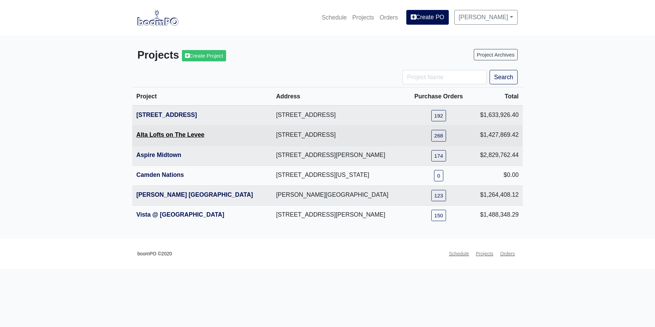
click at [164, 134] on link "Alta Lofts on The Levee" at bounding box center [170, 134] width 68 height 7
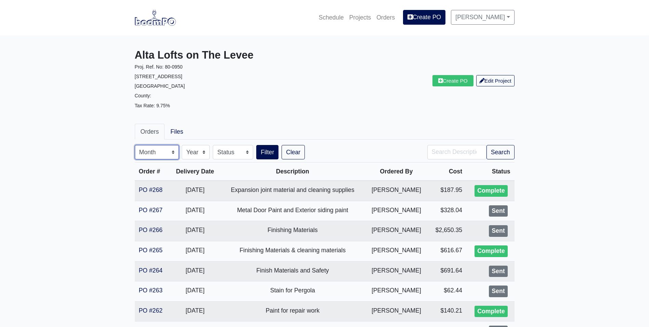
click at [173, 153] on select "Month January February March April May June July August September October Novem…" at bounding box center [157, 152] width 44 height 14
select select "8"
click at [135, 145] on select "Month January February March April May June July August September October Novem…" at bounding box center [157, 152] width 44 height 14
click at [263, 152] on button "Filter" at bounding box center [267, 152] width 22 height 14
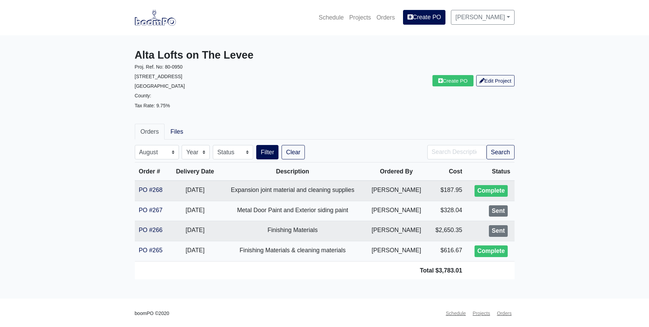
select select "8"
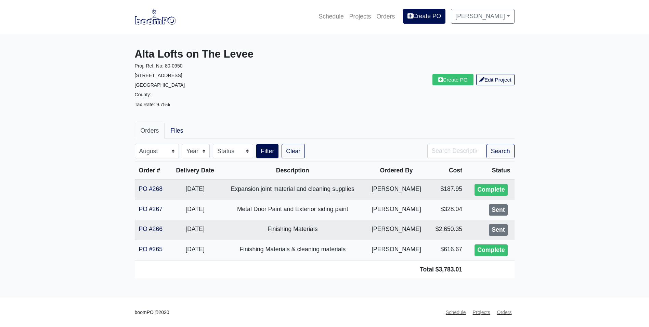
scroll to position [0, 0]
